Goal: Communication & Community: Answer question/provide support

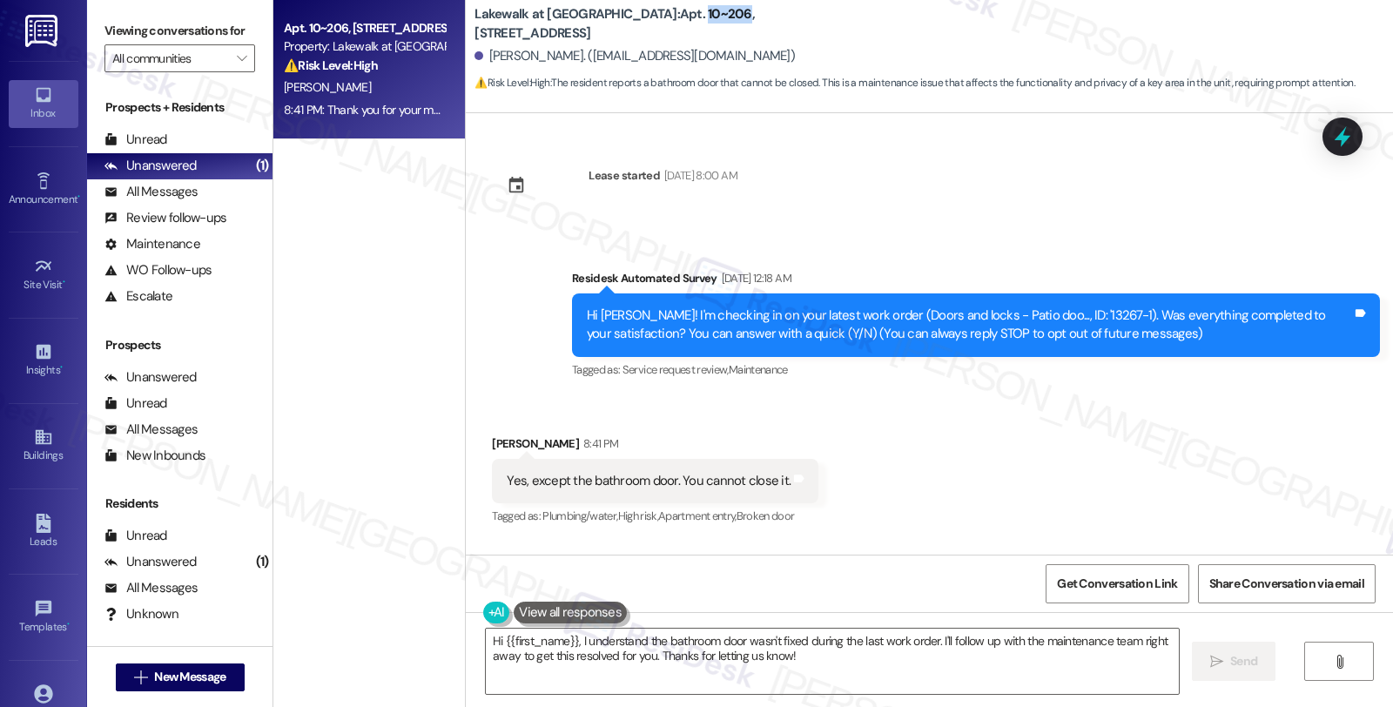
drag, startPoint x: 604, startPoint y: 17, endPoint x: 644, endPoint y: 19, distance: 40.1
click at [644, 19] on b "Lakewalk at [GEOGRAPHIC_DATA]: Apt. 10~206, [STREET_ADDRESS]" at bounding box center [649, 23] width 348 height 37
copy b "10~206"
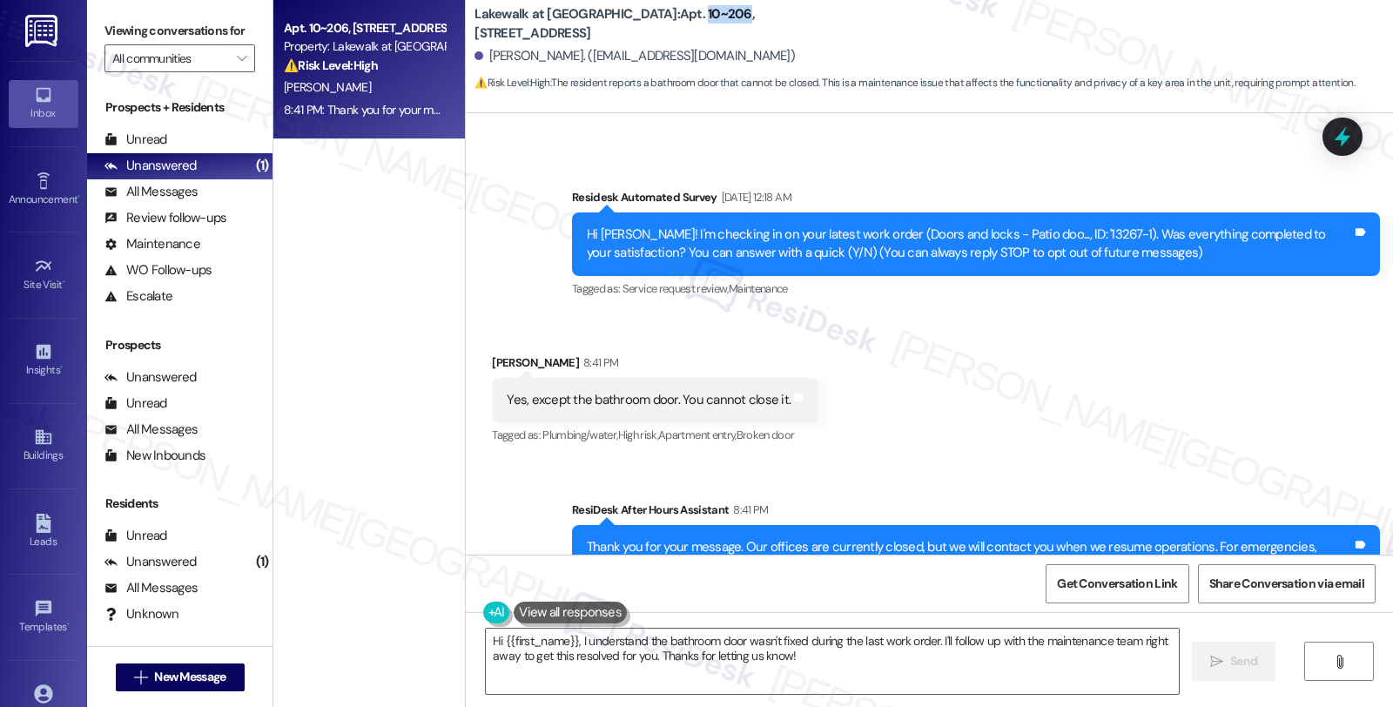
scroll to position [153, 0]
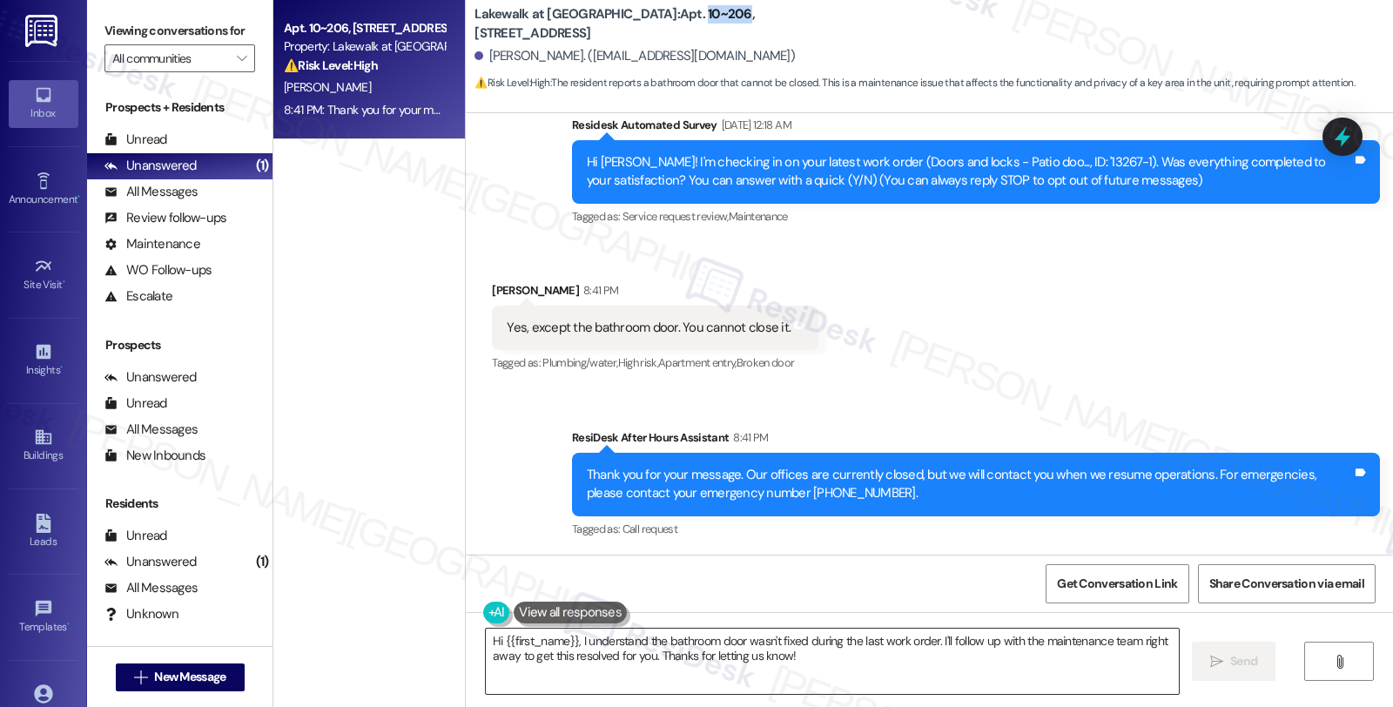
click at [568, 640] on textarea "Hi {{first_name}}, I understand the bathroom door wasn't fixed during the last …" at bounding box center [832, 661] width 693 height 65
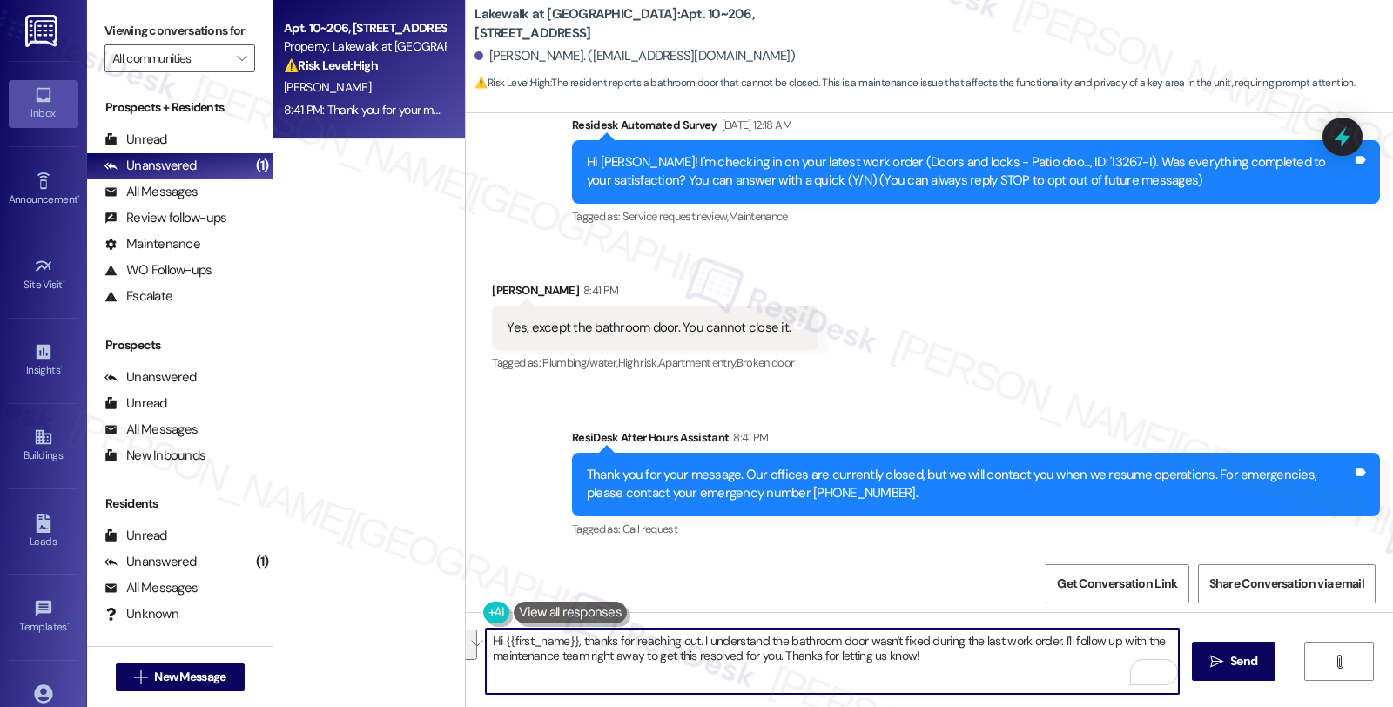
drag, startPoint x: 1052, startPoint y: 642, endPoint x: 1062, endPoint y: 663, distance: 23.4
click at [1062, 663] on textarea "Hi {{first_name}}, thanks for reaching out. I understand the bathroom door wasn…" at bounding box center [832, 661] width 693 height 65
paste textarea "Let's get this sorted out. I need a few details to help us assess the situation…"
paste textarea "Is the door not closing all the way because it gets stuck or because the latch …"
click at [794, 654] on textarea "Hi {{first_name}}, thanks for reaching out. I understand the bathroom door wasn…" at bounding box center [832, 661] width 693 height 65
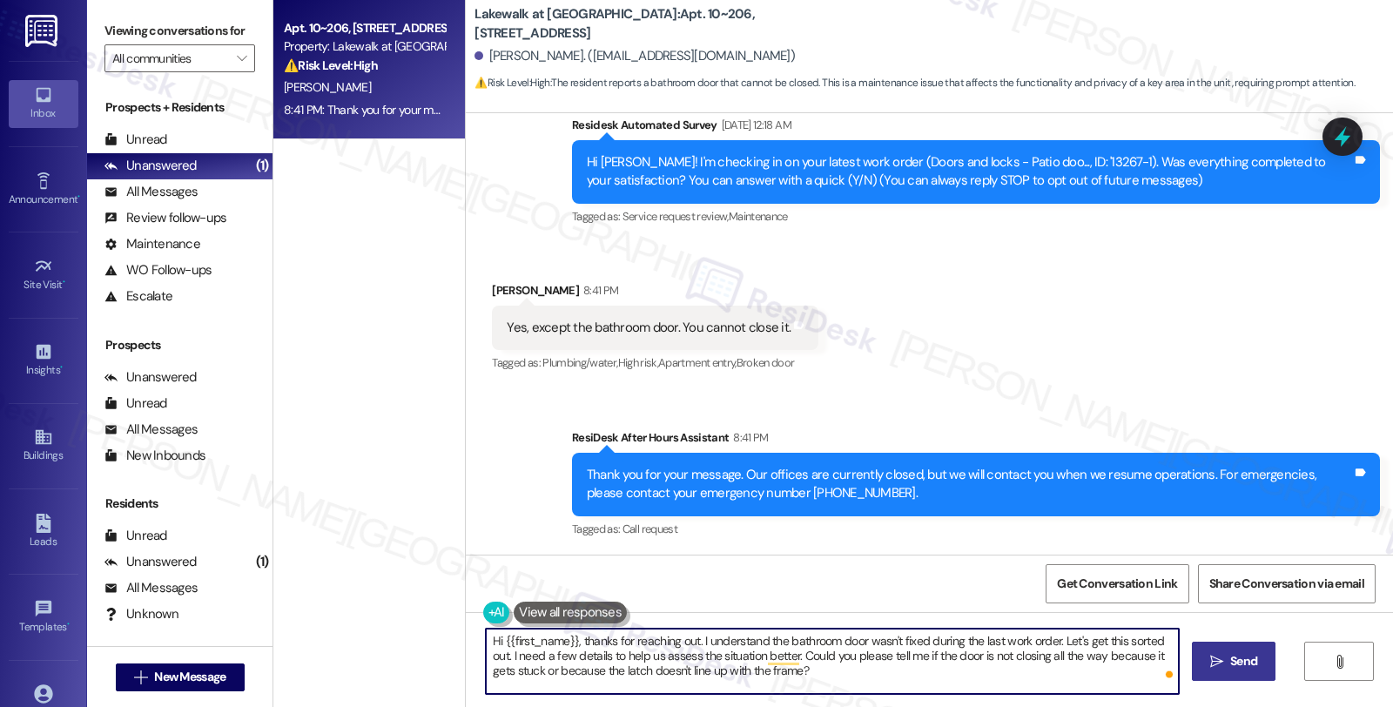
type textarea "Hi {{first_name}}, thanks for reaching out. I understand the bathroom door wasn…"
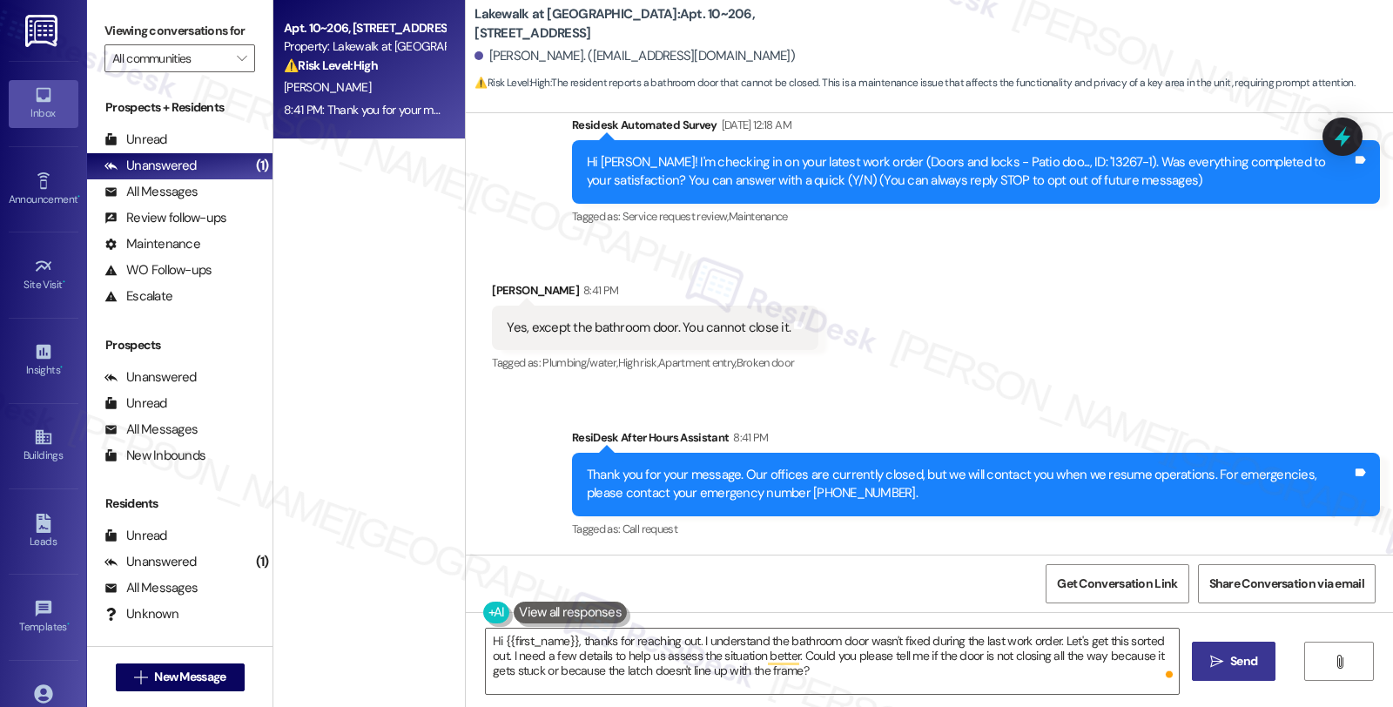
click at [1239, 673] on button " Send" at bounding box center [1234, 661] width 84 height 39
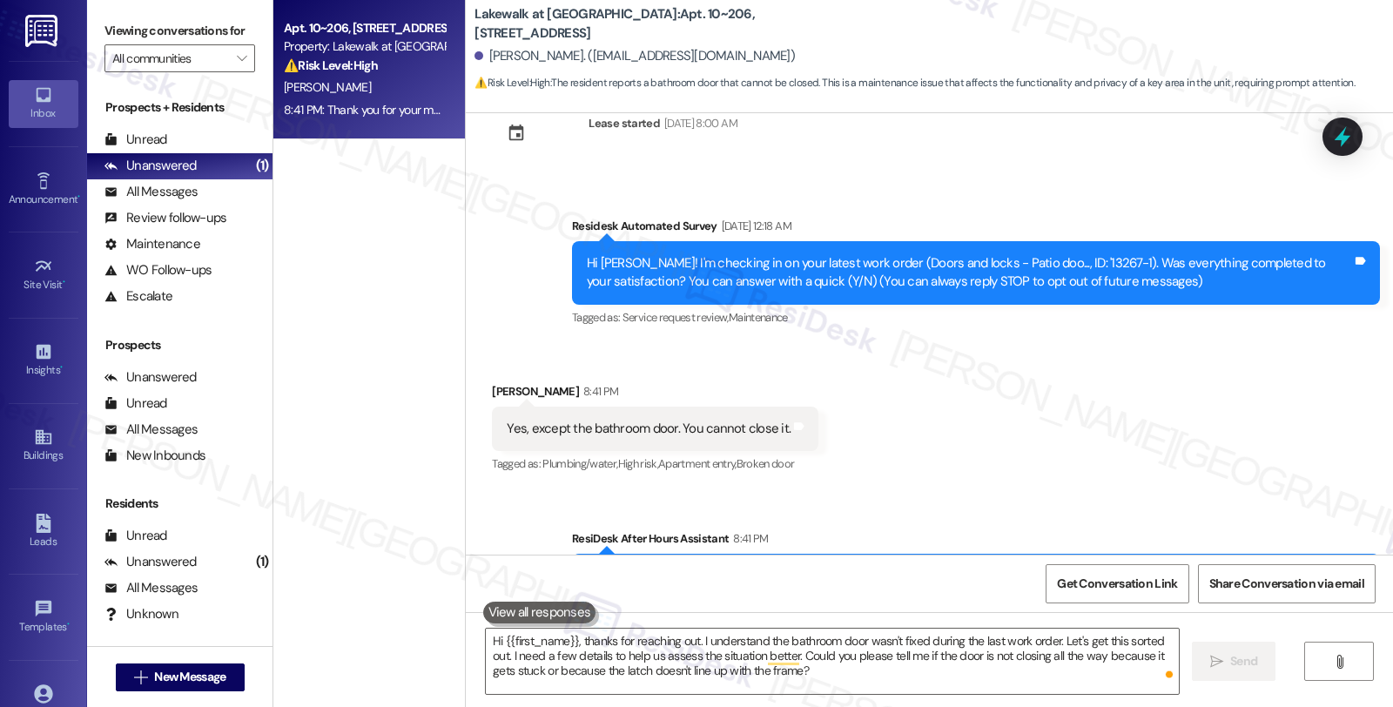
scroll to position [0, 0]
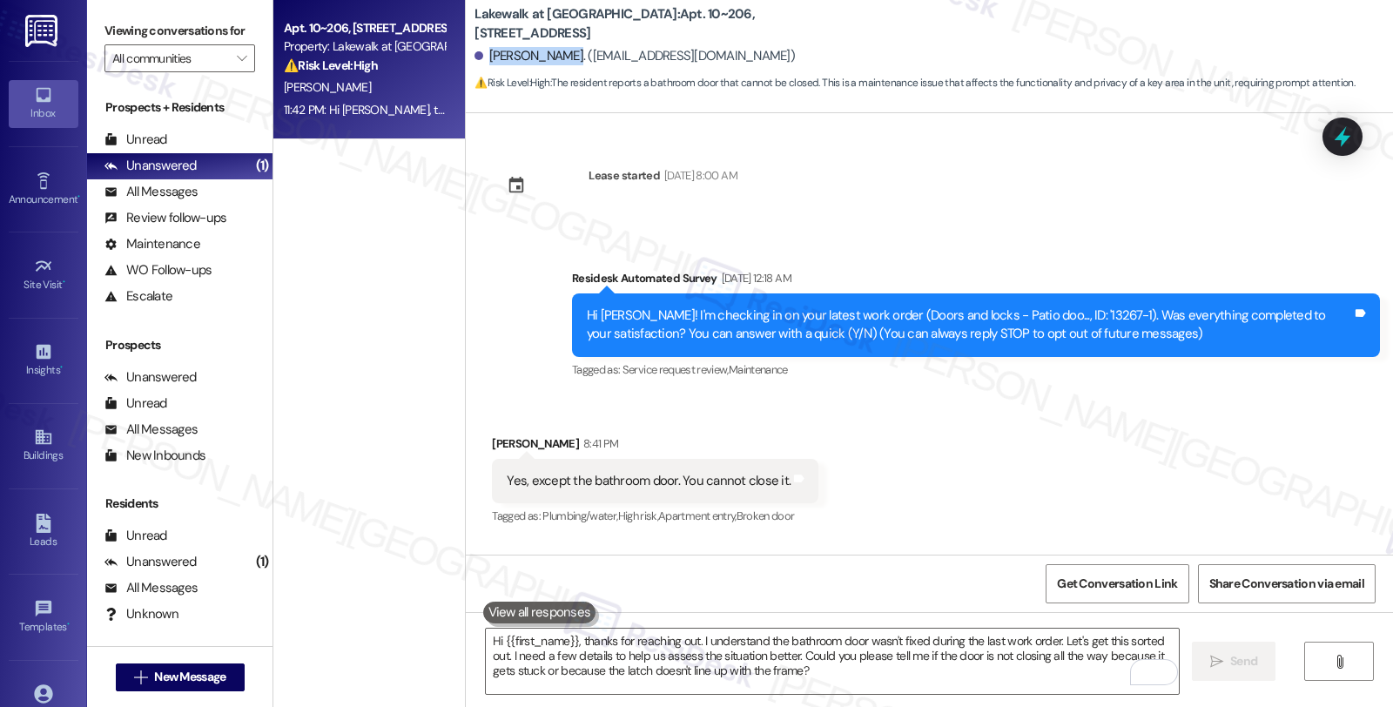
drag, startPoint x: 479, startPoint y: 57, endPoint x: 563, endPoint y: 59, distance: 84.5
click at [563, 59] on div "[PERSON_NAME]. ([EMAIL_ADDRESS][DOMAIN_NAME])" at bounding box center [635, 56] width 320 height 18
copy div "[PERSON_NAME]"
click at [1132, 595] on span "Get Conversation Link" at bounding box center [1117, 583] width 127 height 37
drag, startPoint x: 463, startPoint y: 18, endPoint x: 570, endPoint y: 22, distance: 107.2
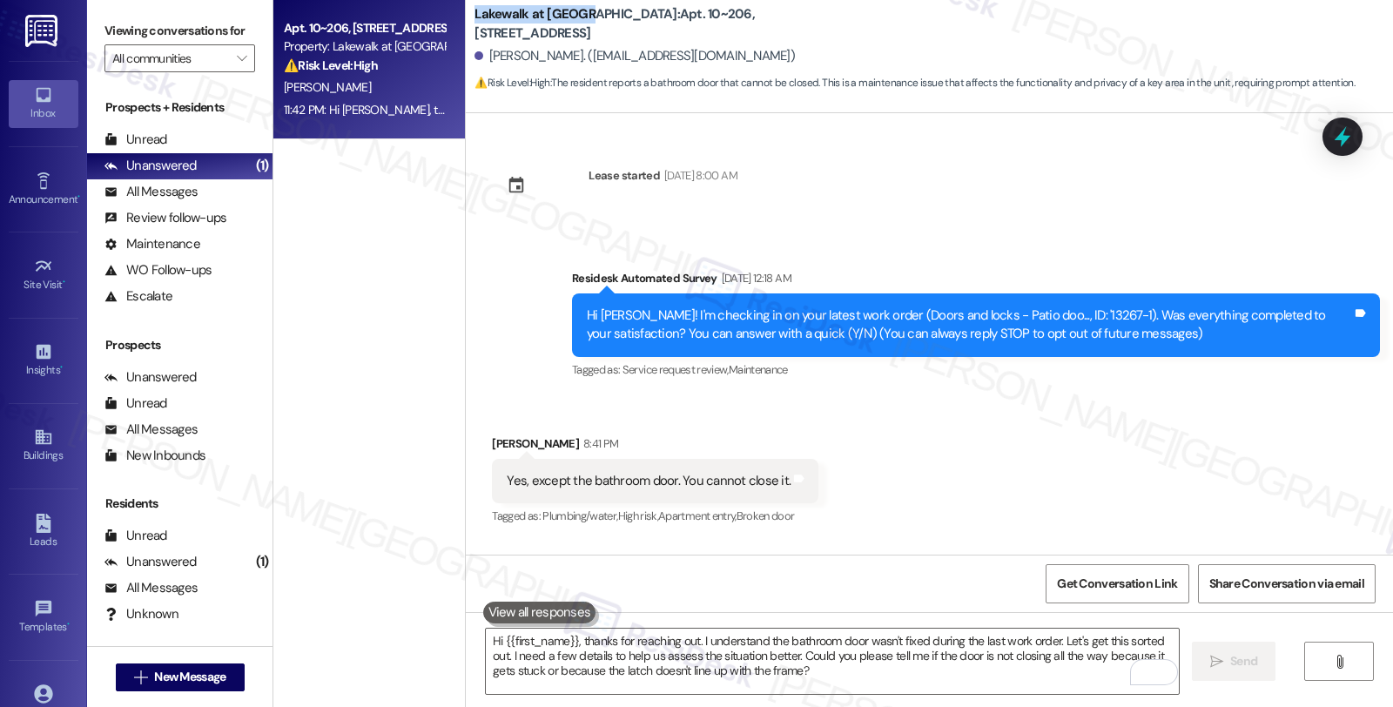
click at [570, 22] on b "Lakewalk at [GEOGRAPHIC_DATA]: Apt. 10~206, [STREET_ADDRESS]" at bounding box center [649, 23] width 348 height 37
copy b "Lakewalk at [GEOGRAPHIC_DATA]"
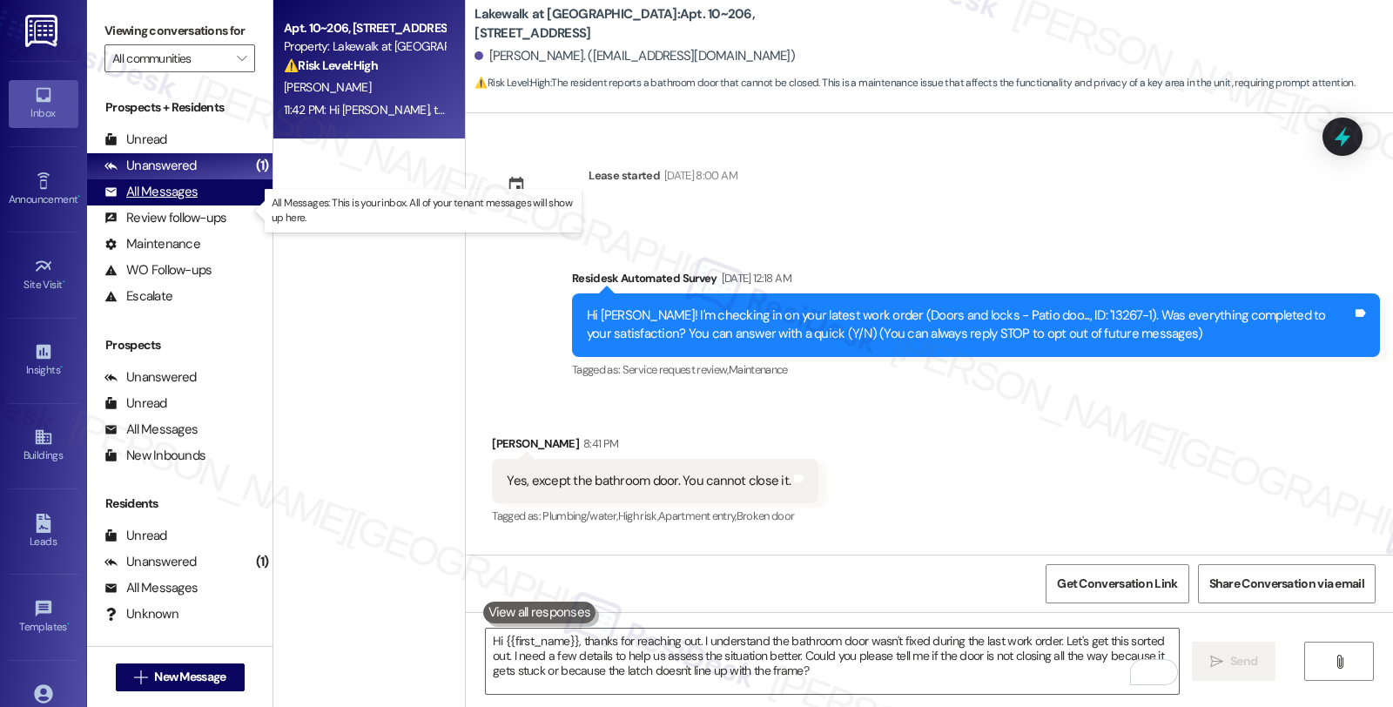
click at [185, 201] on div "All Messages" at bounding box center [150, 192] width 93 height 18
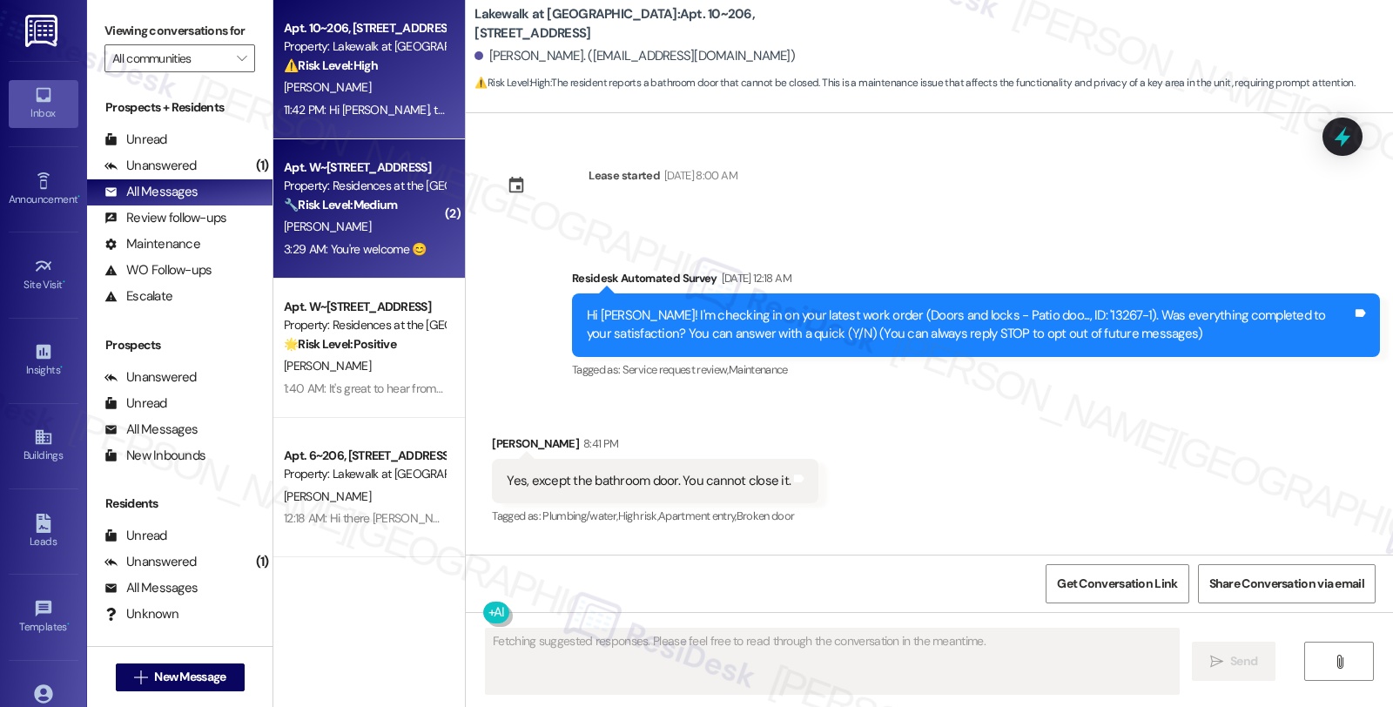
click at [411, 200] on div "🔧 Risk Level: Medium The resident is responding to a request for information re…" at bounding box center [364, 205] width 161 height 18
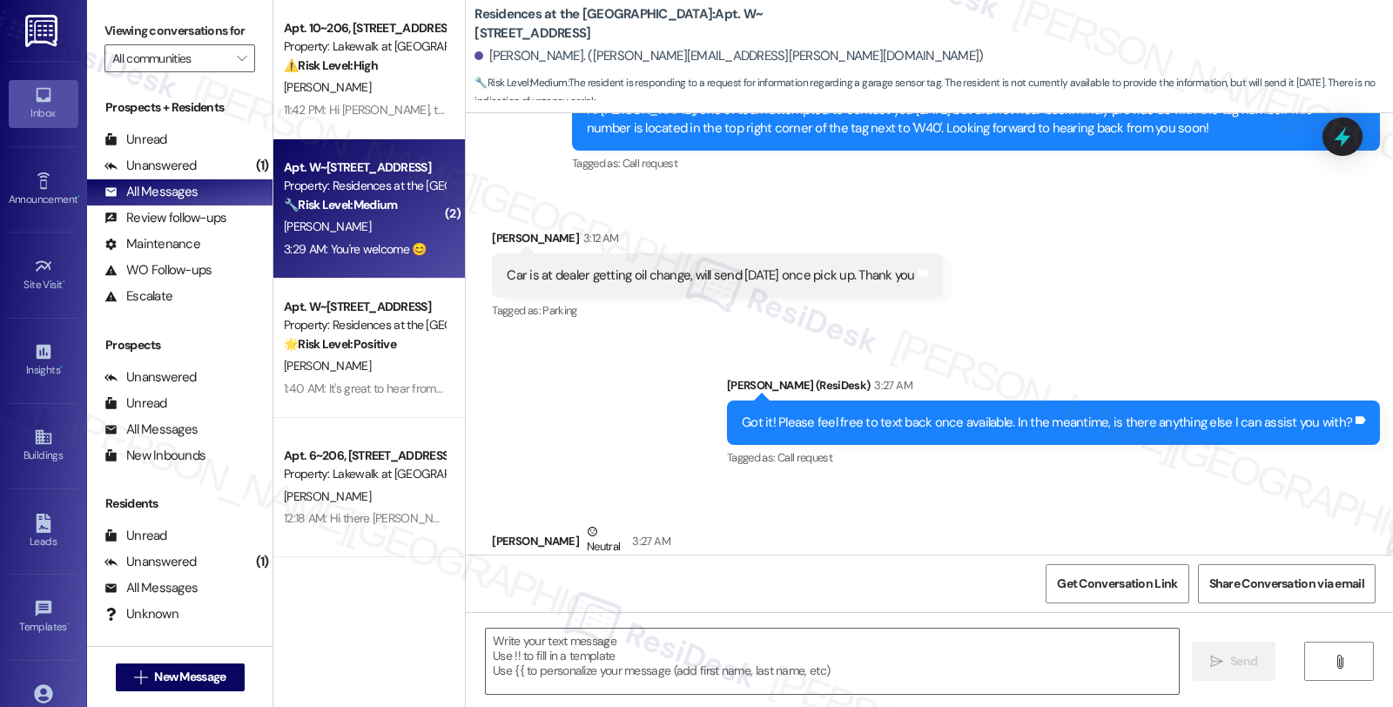
scroll to position [4143, 0]
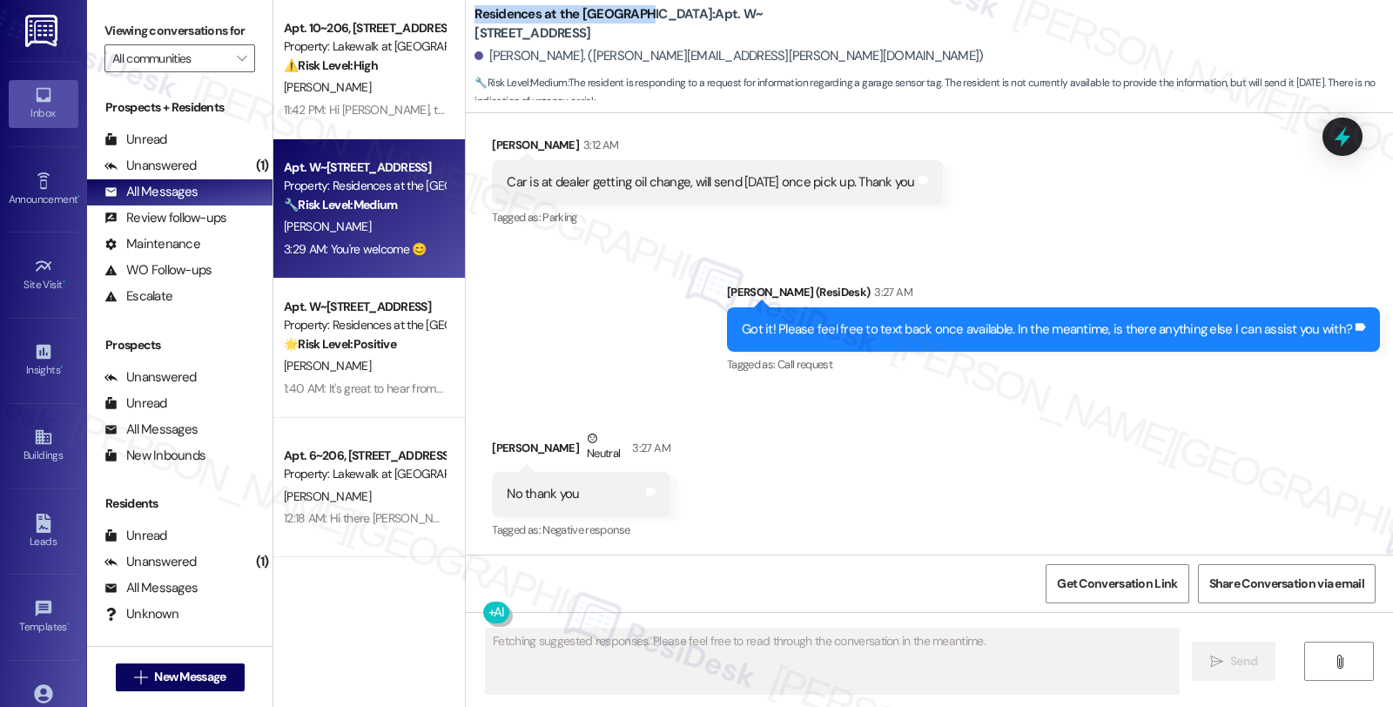
drag, startPoint x: 463, startPoint y: 19, endPoint x: 632, endPoint y: 19, distance: 168.9
click at [632, 19] on b "Residences at the [GEOGRAPHIC_DATA]: Apt. W~[STREET_ADDRESS]" at bounding box center [649, 23] width 348 height 37
copy b "Residences at the [GEOGRAPHIC_DATA]"
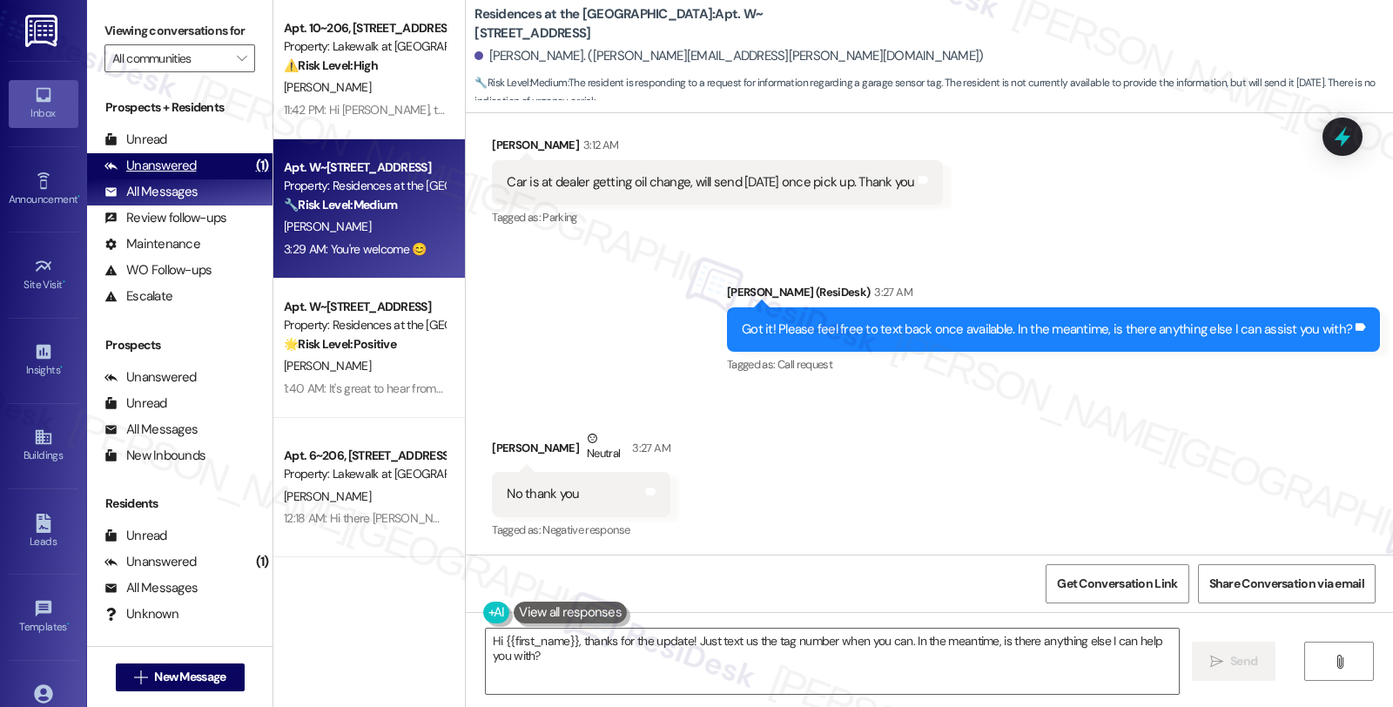
click at [185, 175] on div "Unanswered" at bounding box center [150, 166] width 92 height 18
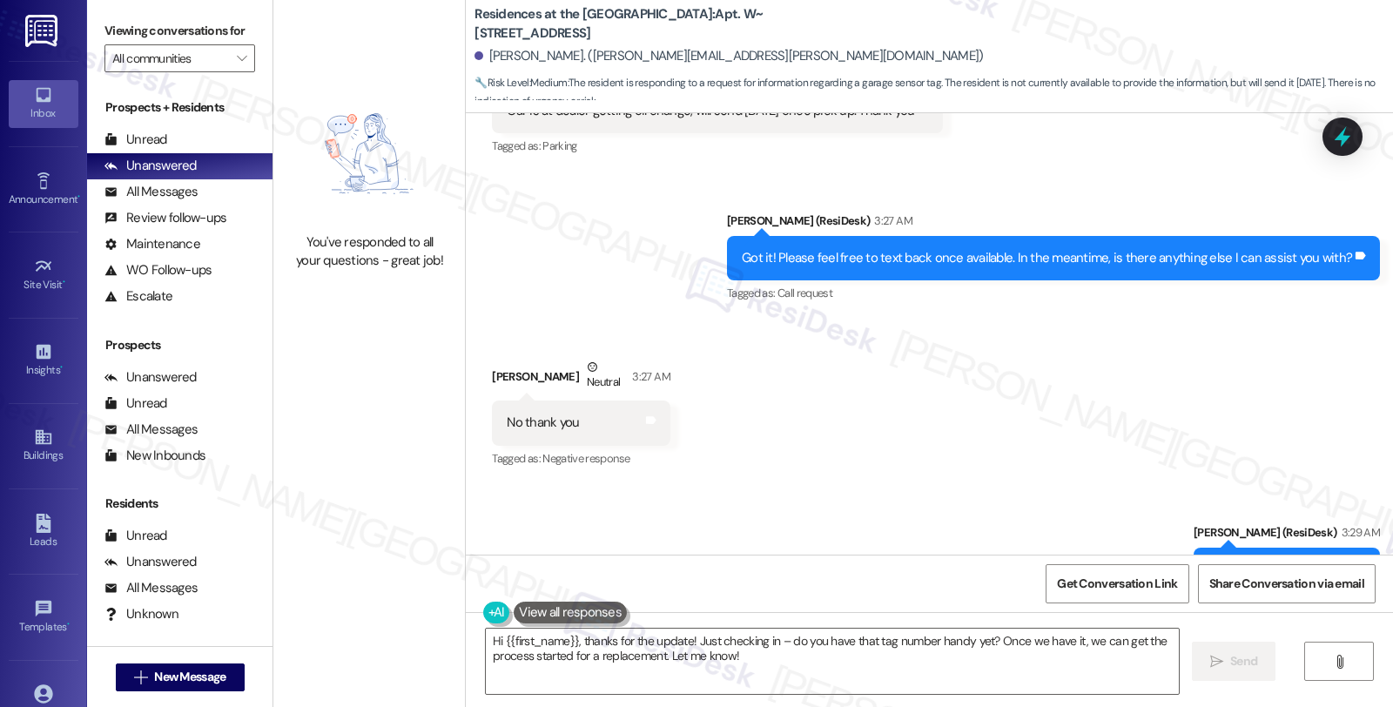
scroll to position [4291, 0]
